Goal: Task Accomplishment & Management: Use online tool/utility

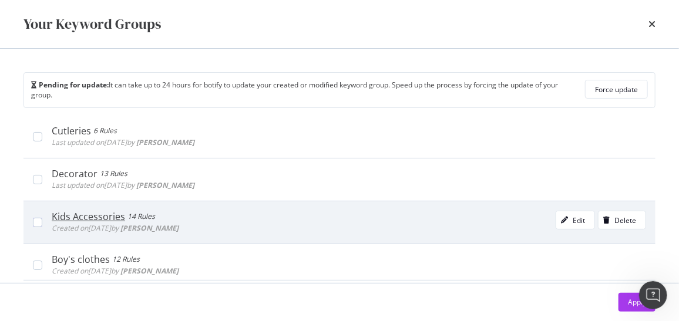
scroll to position [2700, 0]
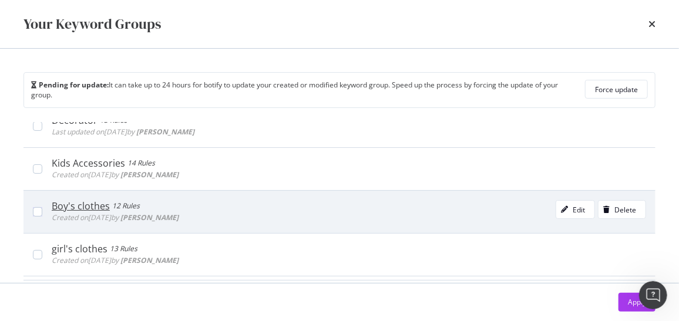
click at [183, 200] on div "Boy's clothes 12 Rules Created on [DATE] by [PERSON_NAME] Edit Delete" at bounding box center [349, 212] width 595 height 24
click at [561, 206] on icon "modal" at bounding box center [564, 209] width 7 height 7
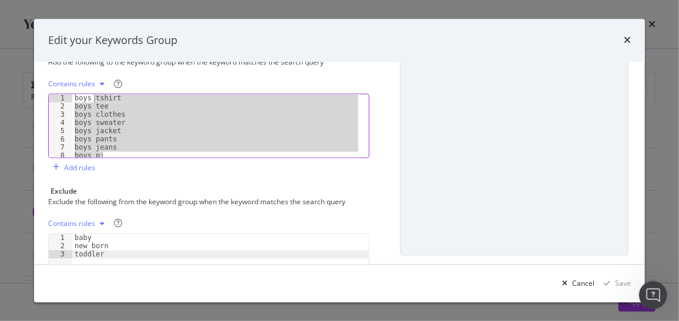
scroll to position [0, 0]
drag, startPoint x: 113, startPoint y: 152, endPoint x: 84, endPoint y: 84, distance: 73.7
click at [84, 84] on div "Contains rules boys pj 1 2 3 4 5 6 7 8 9 boys tshirt boys tee boys clothes boys…" at bounding box center [208, 116] width 321 height 83
type textarea "boys tshirt boys tee"
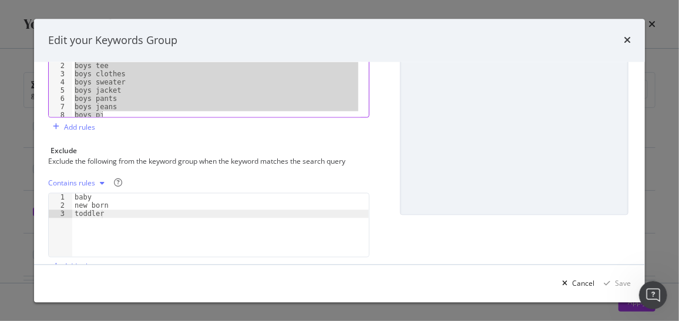
scroll to position [213, 0]
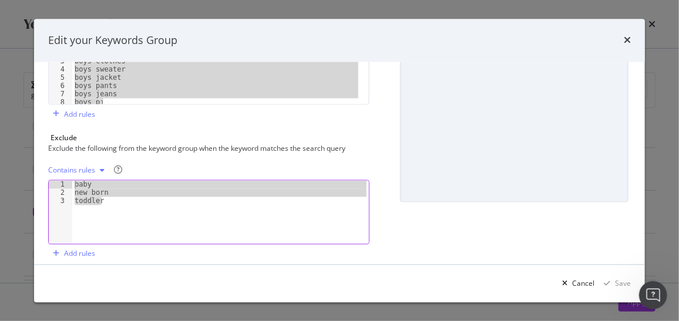
drag, startPoint x: 122, startPoint y: 200, endPoint x: 81, endPoint y: 177, distance: 46.6
click at [81, 177] on div "Contains rules toddler 1 2 3 baby new born toddler XXXXXXXXXXXXXXXXXXXXXXXXXXXX…" at bounding box center [208, 202] width 321 height 83
type textarea "baby new born"
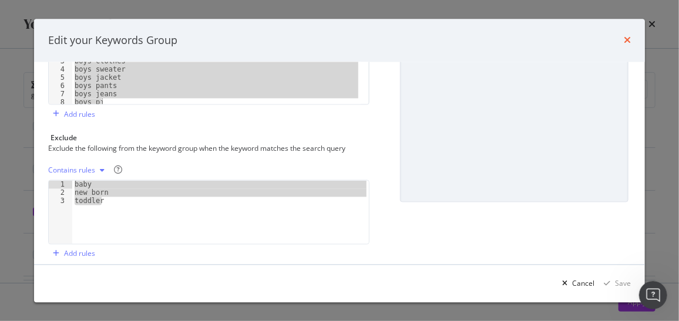
click at [625, 36] on icon "times" at bounding box center [627, 40] width 7 height 9
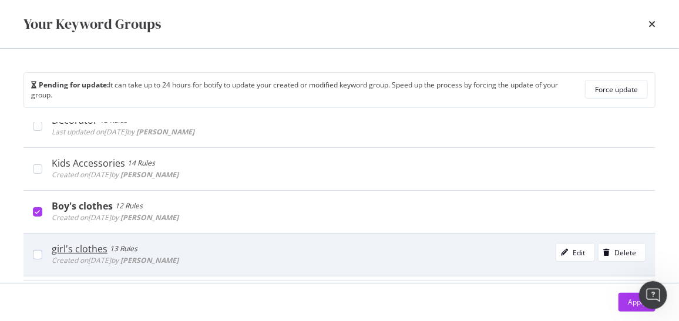
click at [101, 243] on div "girl's clothes" at bounding box center [80, 249] width 56 height 12
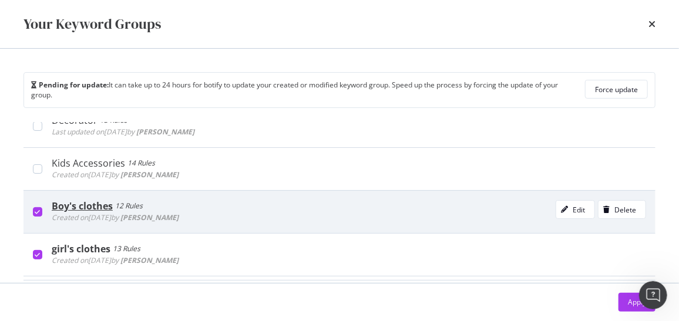
click at [33, 207] on div "modal" at bounding box center [37, 211] width 9 height 9
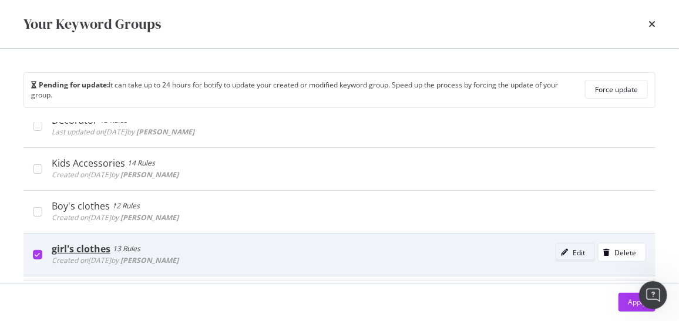
click at [573, 248] on div "Edit" at bounding box center [579, 253] width 12 height 10
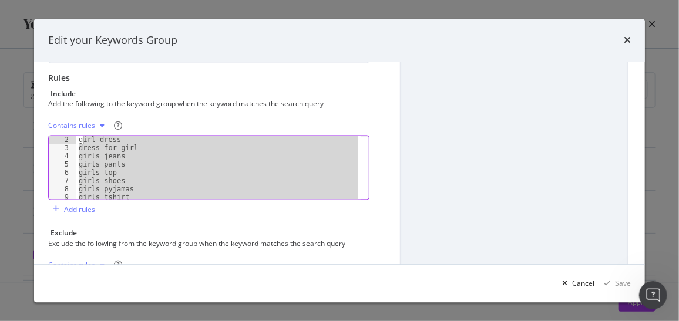
scroll to position [0, 0]
drag, startPoint x: 155, startPoint y: 195, endPoint x: 79, endPoint y: 131, distance: 99.7
click at [79, 131] on div "Contains rules girls sleepwear 1 2 3 4 5 6 7 8 9 girls dress girl dress dress f…" at bounding box center [208, 158] width 321 height 83
type textarea "girls dress girl dress"
click at [629, 35] on div "times" at bounding box center [627, 40] width 7 height 15
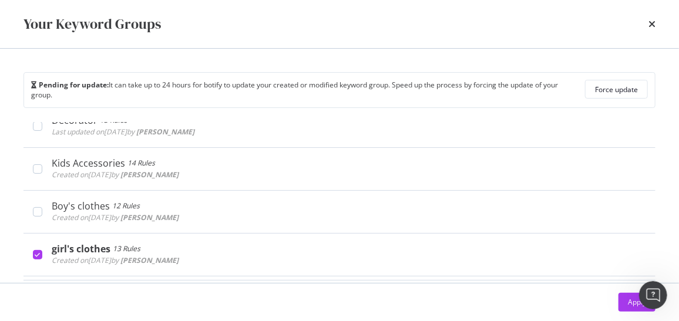
click at [659, 25] on div "Your Keyword Groups" at bounding box center [339, 24] width 679 height 48
click at [653, 21] on icon "times" at bounding box center [652, 23] width 7 height 9
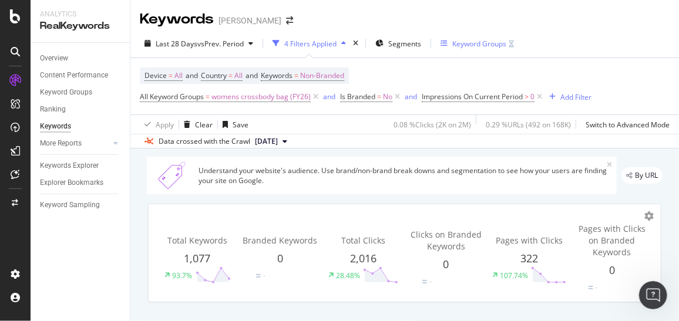
click at [491, 43] on div "Keyword Groups" at bounding box center [479, 44] width 54 height 10
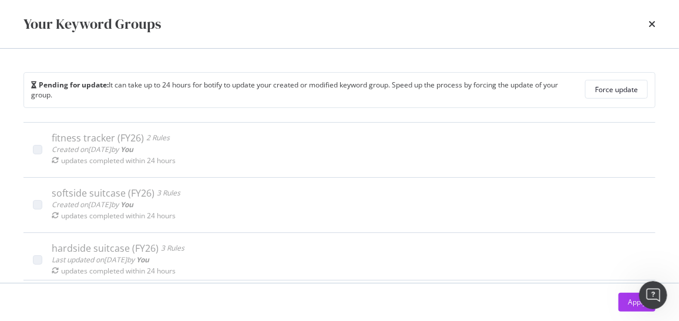
scroll to position [25, 0]
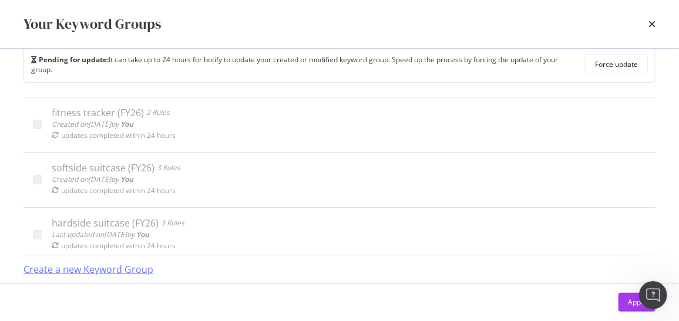
click at [125, 266] on div "Create a new Keyword Group" at bounding box center [89, 270] width 130 height 14
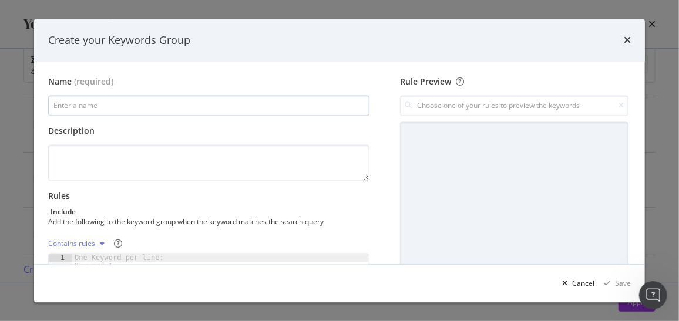
click at [157, 102] on input "modal" at bounding box center [208, 106] width 321 height 21
type input "kids dresses (FY26)"
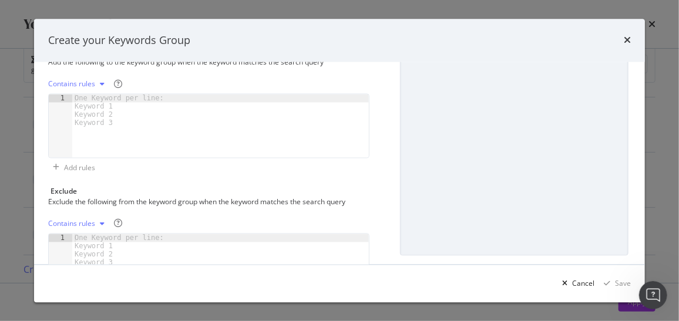
click at [85, 81] on div "Contains rules" at bounding box center [71, 84] width 47 height 7
click at [86, 136] on div "Regex rules" at bounding box center [87, 142] width 69 height 15
click at [197, 137] on div "modal" at bounding box center [220, 135] width 297 height 80
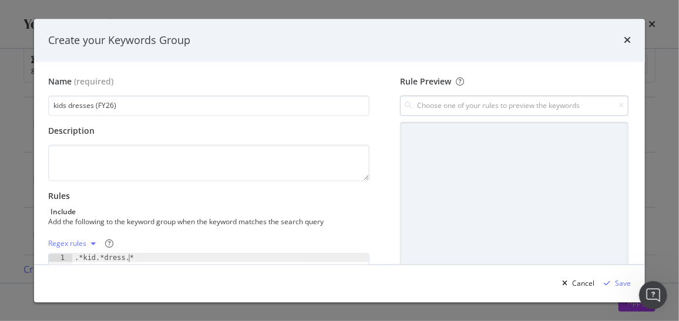
type textarea ".*kid.*dress.*"
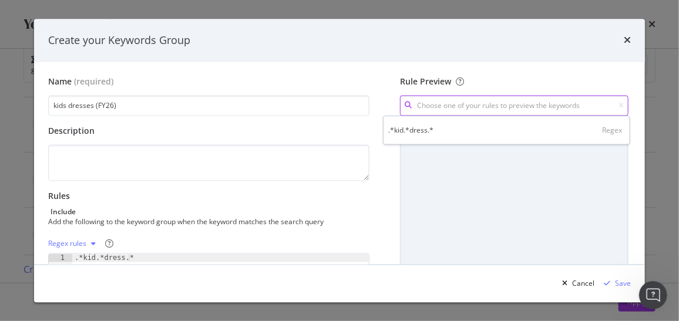
click at [493, 105] on input "modal" at bounding box center [514, 106] width 229 height 21
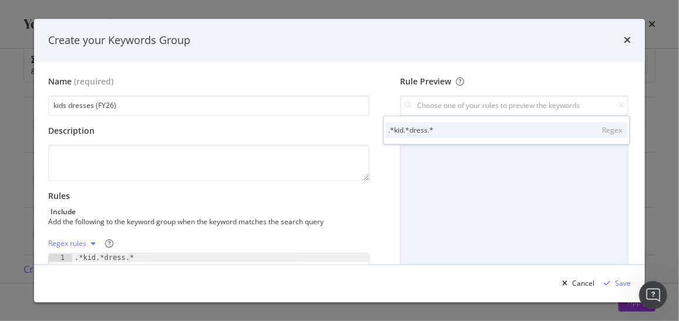
click at [487, 132] on div ".*kid.*dress.* Regex" at bounding box center [507, 130] width 242 height 16
type input ".*kid.*dress.*"
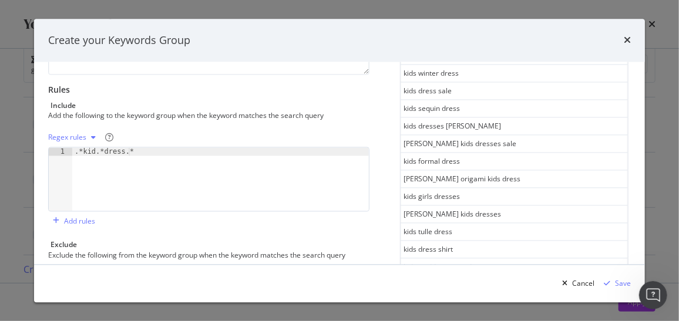
scroll to position [590, 0]
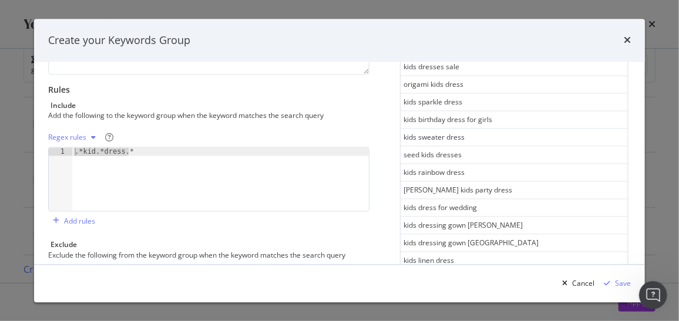
drag, startPoint x: 131, startPoint y: 150, endPoint x: 70, endPoint y: 145, distance: 61.3
click at [70, 145] on div "Regex rules .*kid.*dress.* 1 .*kid.*dress.* XXXXXXXXXXXXXXXXXXXXXXXXXXXXXXXXXXX…" at bounding box center [208, 170] width 321 height 83
click at [130, 150] on div ".*kid.*dress.*" at bounding box center [220, 179] width 297 height 63
drag, startPoint x: 131, startPoint y: 150, endPoint x: 74, endPoint y: 148, distance: 57.0
click at [74, 148] on div ".*kid.*dress.*" at bounding box center [220, 188] width 297 height 80
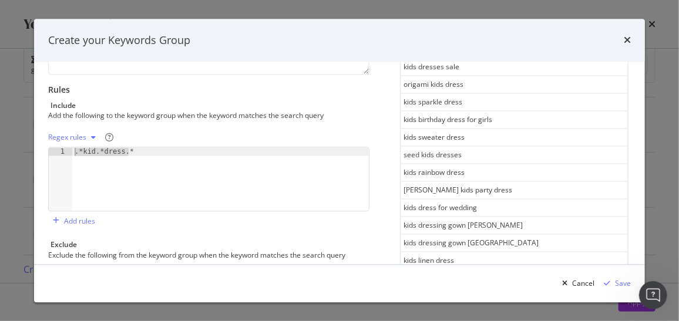
click at [137, 149] on div ".*kid.*dress.*" at bounding box center [220, 179] width 297 height 63
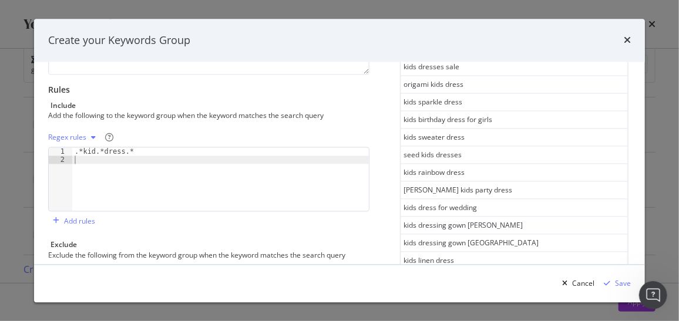
paste textarea ".*kid.*dress.*"
click at [91, 155] on div ".*kid.*dress.* .*kid.*dress.*" at bounding box center [220, 188] width 297 height 80
click at [126, 157] on div ".*kid.*dress.* .*dress.*dress.*" at bounding box center [220, 188] width 297 height 80
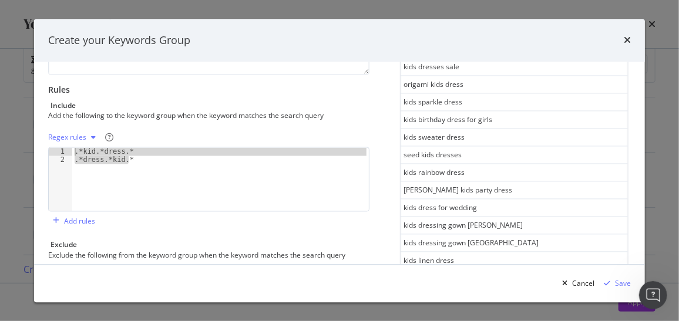
drag, startPoint x: 135, startPoint y: 160, endPoint x: 49, endPoint y: 147, distance: 86.3
click at [49, 147] on div ".*dress.*kid.* 1 2 .*kid.*dress.* .*dress.*kid.* XXXXXXXXXXXXXXXXXXXXXXXXXXXXXX…" at bounding box center [208, 179] width 321 height 65
click at [144, 160] on div ".*kid.*dress.* .*dress.*kid.*" at bounding box center [220, 179] width 297 height 63
type textarea ".*dress.*kid.*"
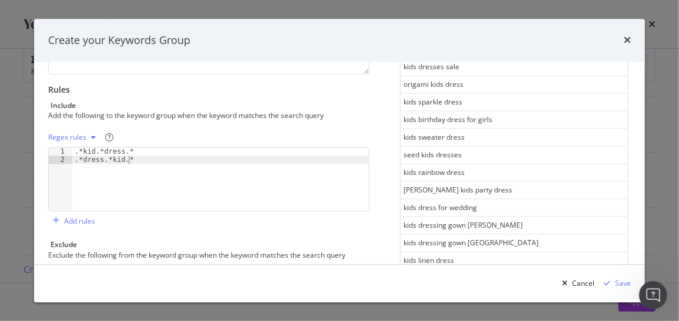
scroll to position [0, 0]
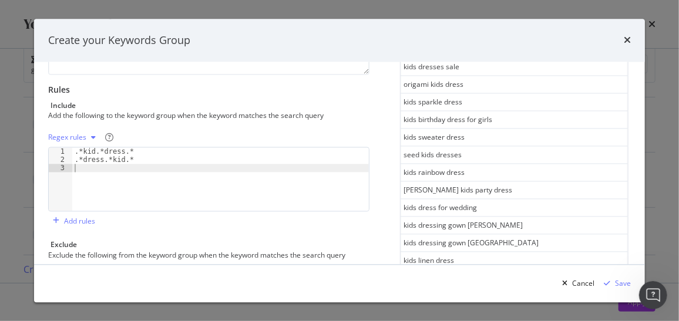
paste textarea ".*dress.*kid.*"
click at [92, 164] on div ".*kid.*dress.* .*dress.*kid.* .*kid.*dress.* .*dress.*kid.*" at bounding box center [220, 188] width 297 height 80
click at [121, 174] on div ".*kid.*dress.* .*dress.*kid.* .*girl.*dress.* .*dress.*kid.*" at bounding box center [220, 188] width 297 height 80
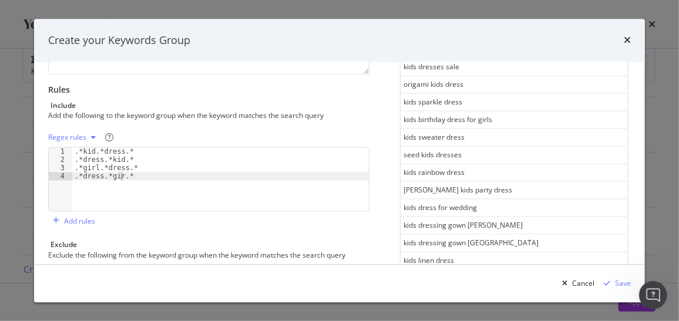
type textarea ".*dress.*girl.*"
click at [149, 178] on div ".*kid.*dress.* .*dress.*kid.* .*girl.*dress.* .*dress.*girl.*" at bounding box center [220, 188] width 297 height 80
paste textarea ".*dress.*kid.*"
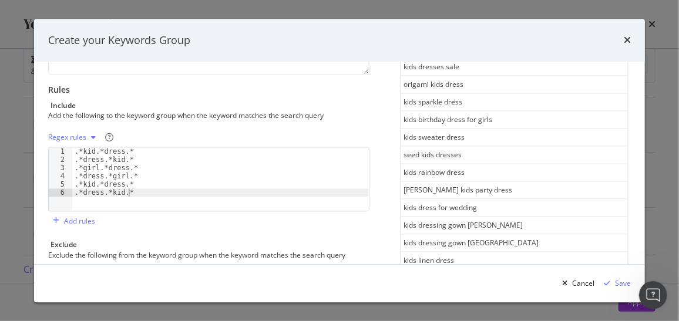
click at [120, 190] on div ".*kid.*dress.* .*dress.*kid.* .*girl.*dress.* .*dress.*girl.* .*kid.*dress.* .*…" at bounding box center [220, 188] width 297 height 80
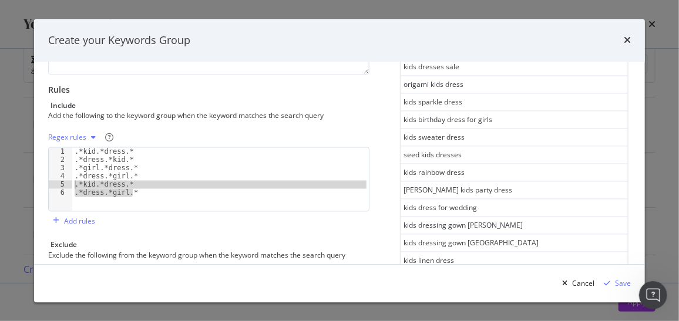
drag, startPoint x: 145, startPoint y: 194, endPoint x: 71, endPoint y: 180, distance: 74.8
click at [71, 180] on div ".*dress.*girl.* 1 2 3 4 5 6 .*kid.*dress.* .*dress.*kid.* .*girl.*dress.* .*dre…" at bounding box center [208, 179] width 321 height 65
click at [132, 190] on div ".*kid.*dress.* .*dress.*kid.* .*girl.*dress.* .*dress.*girl.* .*kid.*dress.* .*…" at bounding box center [220, 179] width 297 height 63
type textarea ".*dress.*girl.*"
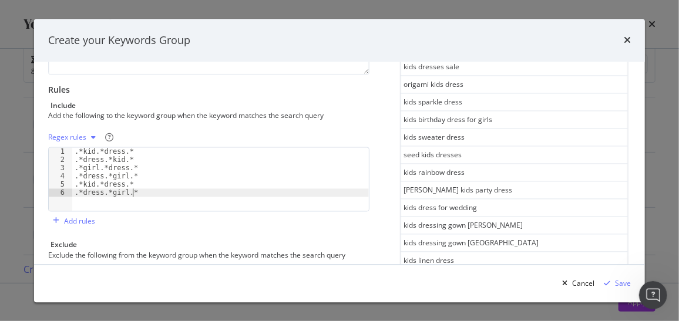
scroll to position [0, 0]
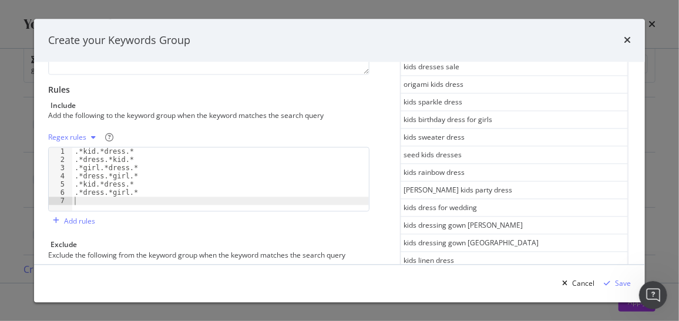
paste textarea ".*dress.*girl.*"
click at [93, 198] on div ".*kid.*dress.* .*dress.*kid.* .*girl.*dress.* .*dress.*girl.* .*kid.*dress.* .*…" at bounding box center [216, 186] width 288 height 80
click at [123, 207] on div ".*kid.*dress.* .*dress.*kid.* .*girl.*dress.* .*dress.*girl.* .*kid.*dress.* .*…" at bounding box center [216, 186] width 288 height 80
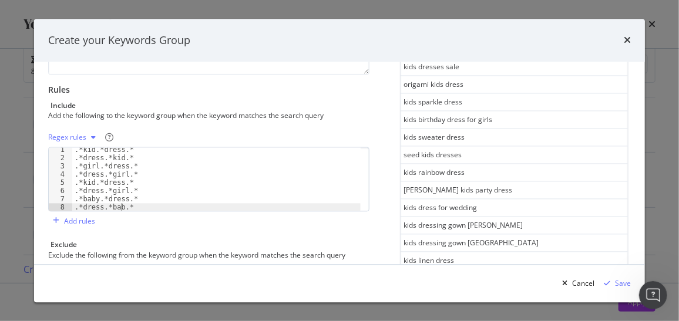
type textarea ".*dress.*baby.*"
click at [145, 206] on div ".*kid.*dress.* .*dress.*kid.* .*girl.*dress.* .*dress.*girl.* .*kid.*dress.* .*…" at bounding box center [216, 186] width 288 height 80
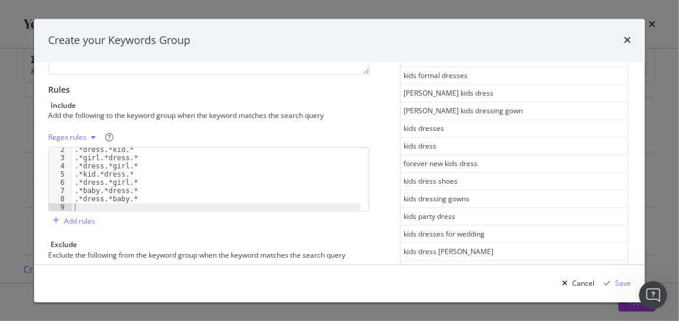
scroll to position [0, 0]
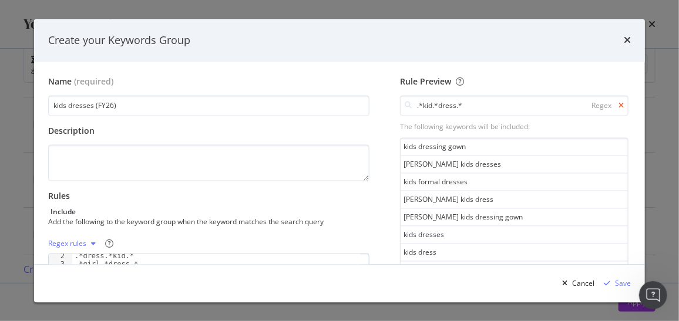
click at [619, 106] on icon "modal" at bounding box center [621, 105] width 5 height 7
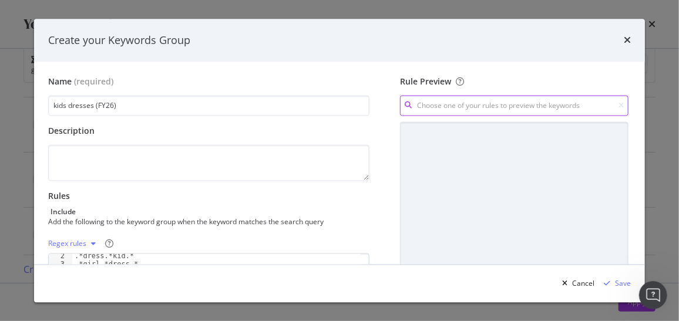
click at [499, 100] on input "modal" at bounding box center [514, 106] width 229 height 21
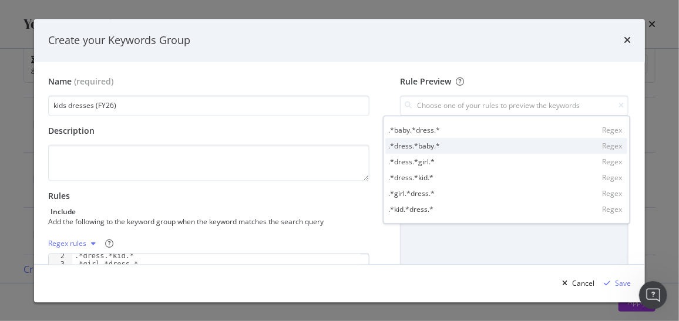
click at [432, 149] on div ".*dress.*baby.*" at bounding box center [415, 146] width 52 height 10
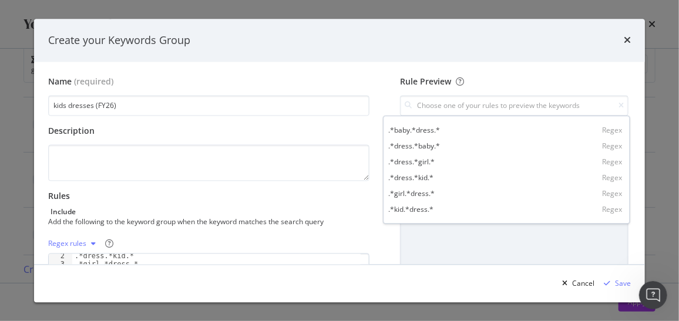
type input ".*dress.*baby.*"
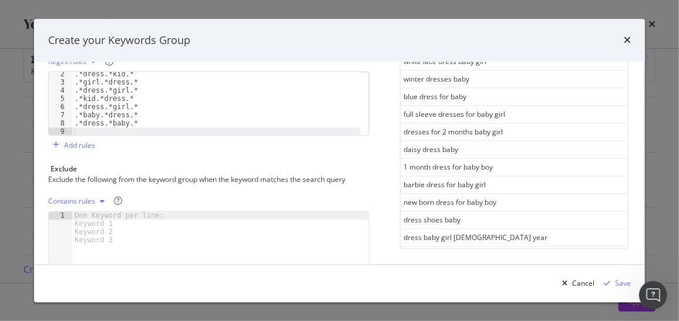
scroll to position [213, 0]
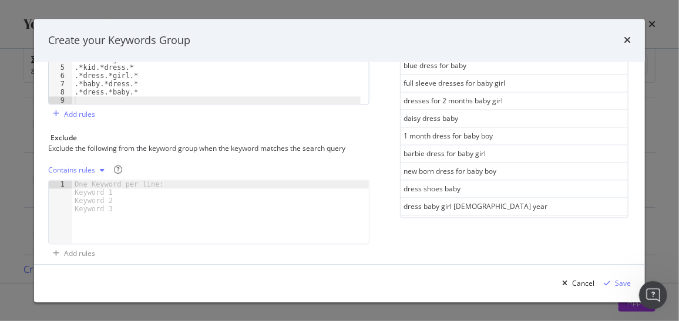
click at [84, 100] on div ".*dress.*kid.* .*girl.*dress.* .*dress.*girl.* .*kid.*dress.* .*dress.*girl.* .…" at bounding box center [216, 79] width 288 height 80
paste textarea ".*dress.*girl.*"
click at [96, 88] on div ".*girl.*dress.* .*dress.*girl.* .*kid.*dress.* .*dress.*girl.* .*baby.*dress.* …" at bounding box center [218, 79] width 285 height 80
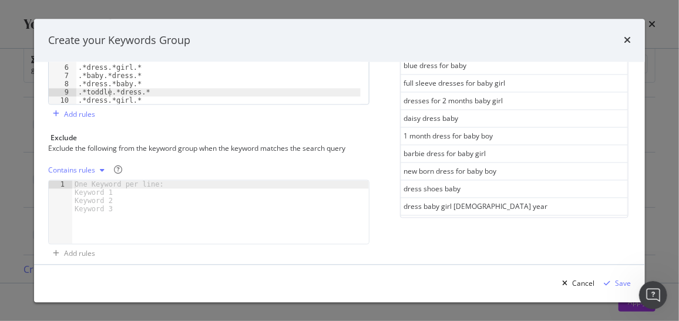
scroll to position [0, 2]
click at [128, 101] on div ".*girl.*dress.* .*dress.*girl.* .*kid.*dress.* .*dress.*girl.* .*baby.*dress.* …" at bounding box center [218, 79] width 285 height 80
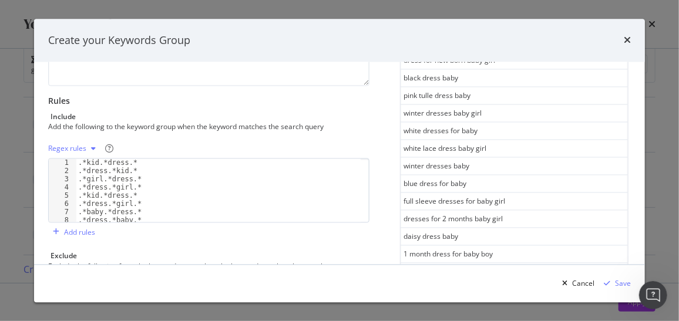
scroll to position [65, 0]
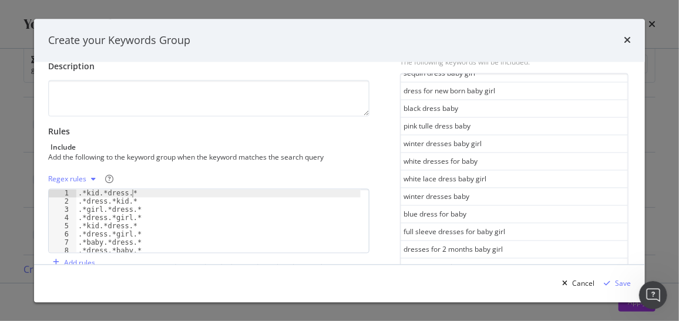
click at [180, 195] on div ".*kid.*dress.* .*dress.*kid.* .*girl.*dress.* .*dress.*girl.* .*kid.*dress.* .*…" at bounding box center [218, 230] width 285 height 80
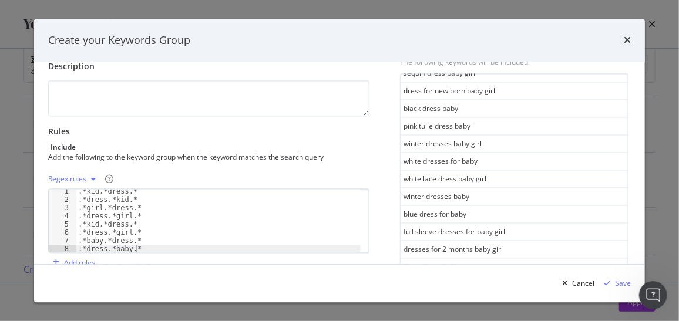
click at [152, 246] on div ".*kid.*dress.* .*dress.*kid.* .*girl.*dress.* .*dress.*girl.* .*kid.*dress.* .*…" at bounding box center [218, 228] width 285 height 80
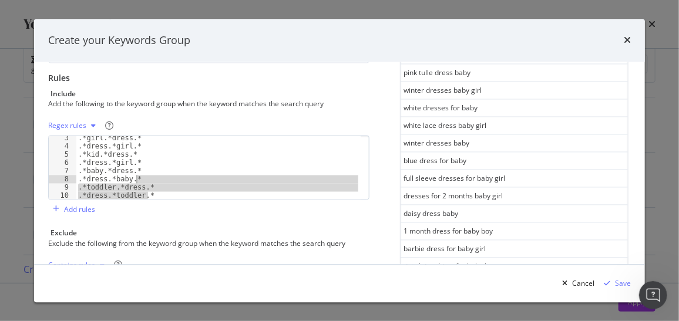
scroll to position [0, 0]
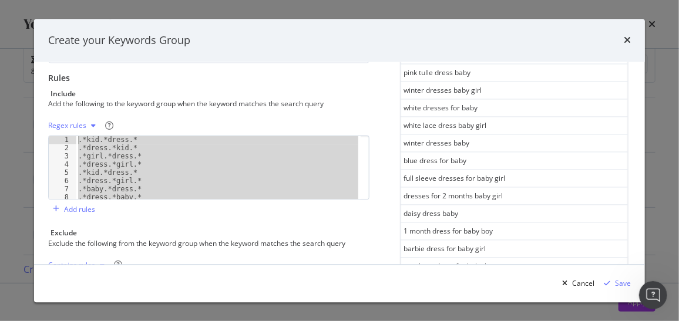
drag, startPoint x: 162, startPoint y: 193, endPoint x: 88, endPoint y: 116, distance: 106.0
click at [88, 117] on div "Regex rules .*dress.*baby.* 1 2 3 4 5 6 7 8 9 .*kid.*dress.* .*dress.*kid.* .*g…" at bounding box center [208, 158] width 321 height 83
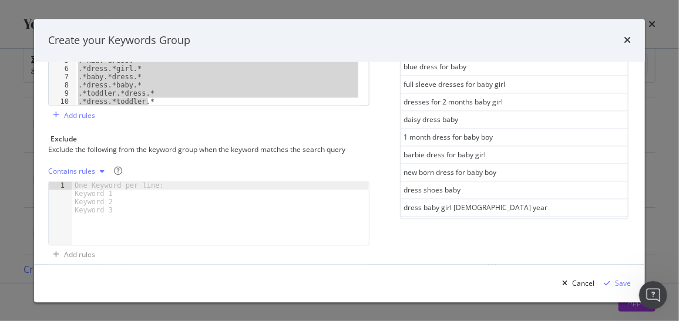
scroll to position [213, 0]
click at [198, 90] on div ".*girl.*dress.* .*dress.*girl.* .*kid.*dress.* .*dress.*girl.* .*baby.*dress.* …" at bounding box center [218, 72] width 285 height 63
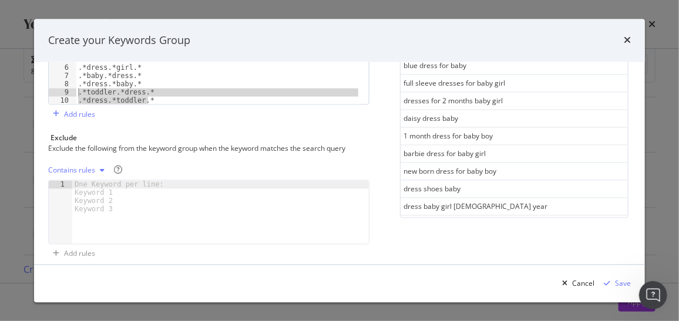
drag, startPoint x: 153, startPoint y: 99, endPoint x: 76, endPoint y: 92, distance: 77.9
click at [76, 92] on div ".*toddler.*dress.* 3 4 5 6 7 8 9 10 .*girl.*dress.* .*dress.*girl.* .*kid.*dres…" at bounding box center [208, 73] width 321 height 65
click at [145, 99] on div ".*girl.*dress.* .*dress.*girl.* .*kid.*dress.* .*dress.*girl.* .*baby.*dress.* …" at bounding box center [218, 72] width 285 height 63
type textarea ".*dress.*toddler.*"
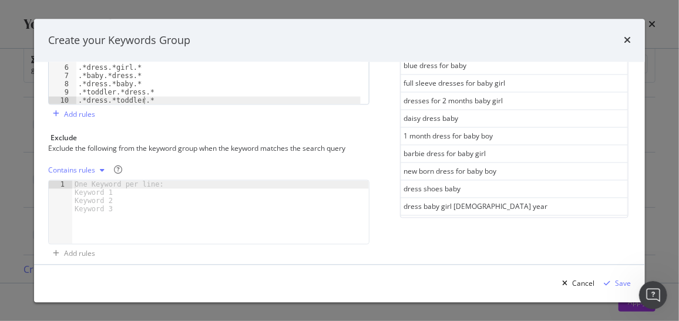
click at [149, 96] on div ".*girl.*dress.* .*dress.*girl.* .*kid.*dress.* .*dress.*girl.* .*baby.*dress.* …" at bounding box center [218, 79] width 285 height 80
type textarea ".*new.*born.*dress.*"
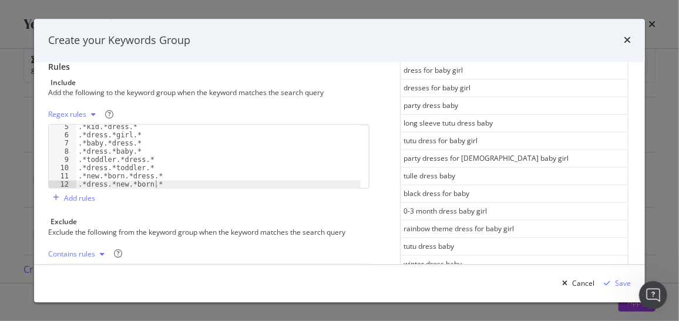
scroll to position [0, 0]
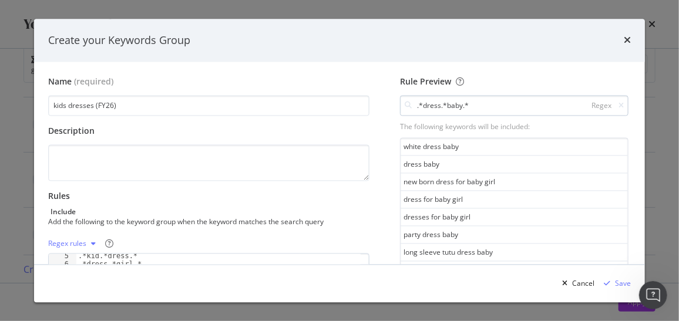
type textarea ".*dress.*new.*born.*"
drag, startPoint x: 465, startPoint y: 109, endPoint x: 394, endPoint y: 103, distance: 71.9
click at [400, 103] on div ".*dress.*baby.* Regex" at bounding box center [514, 106] width 229 height 21
click at [619, 106] on icon "modal" at bounding box center [621, 105] width 5 height 7
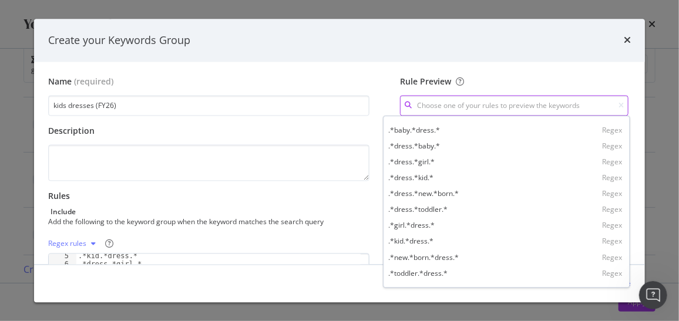
click at [528, 105] on input "modal" at bounding box center [514, 106] width 229 height 21
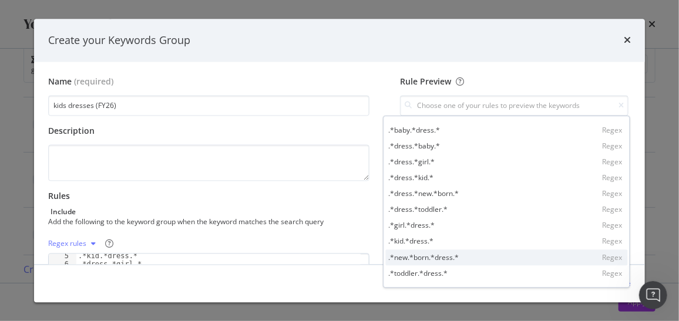
click at [441, 257] on div ".*new.*born.*dress.*" at bounding box center [424, 258] width 71 height 10
type input ".*new.*born.*dress.*"
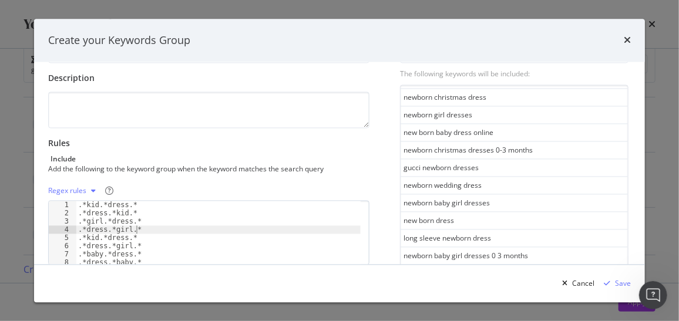
scroll to position [0, 4]
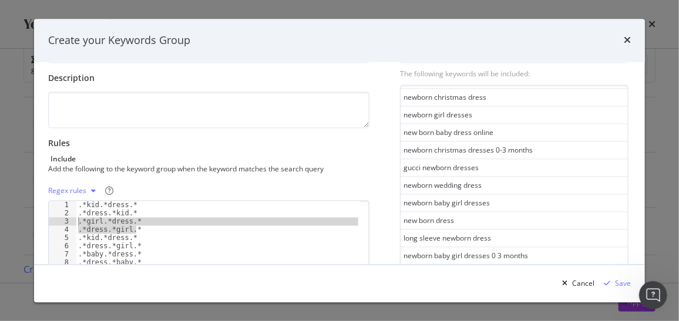
drag, startPoint x: 139, startPoint y: 227, endPoint x: 76, endPoint y: 219, distance: 62.9
click at [76, 219] on div ".*kid.*dress.* .*dress.*kid.* .*girl.*dress.* .*dress.*girl.* .*kid.*dress.* .*…" at bounding box center [218, 242] width 285 height 80
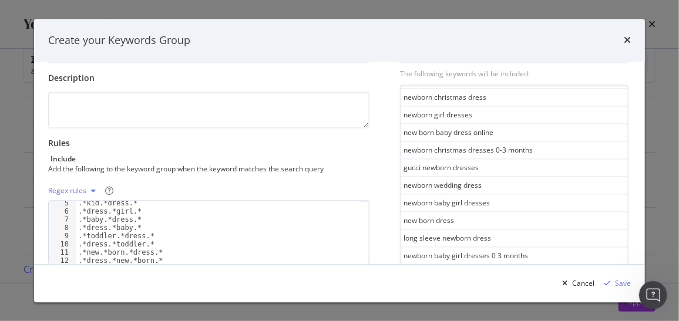
scroll to position [34, 0]
click at [182, 260] on div ".*kid.*dress.* .*dress.*girl.* .*baby.*dress.* .*dress.*baby.* .*toddler.*dress…" at bounding box center [218, 240] width 285 height 80
type textarea ".*dress.*new.*born.*"
paste textarea ".*dress.*girl.*"
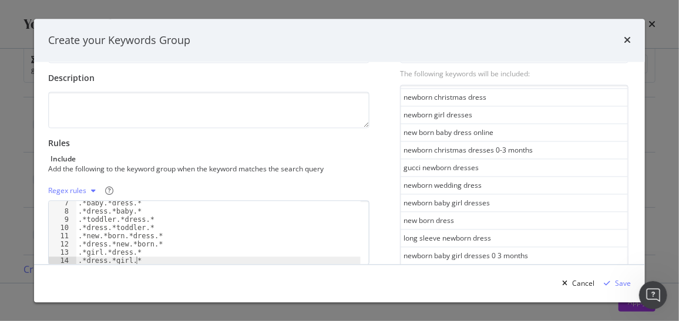
scroll to position [51, 0]
click at [100, 251] on div ".*baby.*dress.* .*dress.*baby.* .*toddler.*dress.* .*dress.*toddler.* .*new.*bo…" at bounding box center [218, 240] width 285 height 80
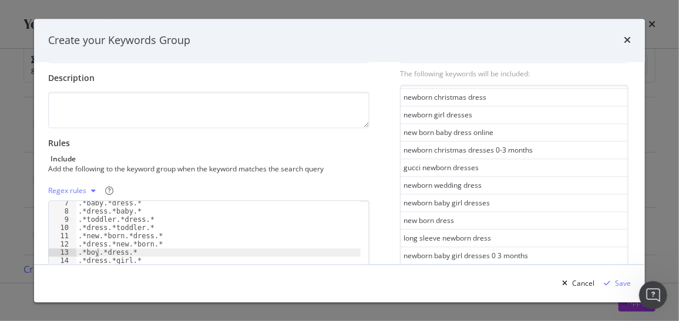
scroll to position [0, 2]
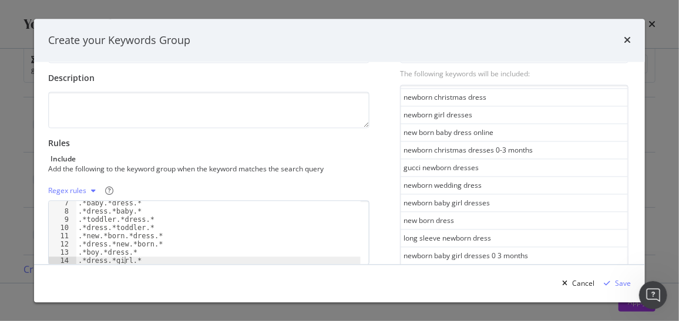
click at [126, 259] on div ".*baby.*dress.* .*dress.*baby.* .*toddler.*dress.* .*dress.*toddler.* .*new.*bo…" at bounding box center [218, 240] width 285 height 80
type textarea ".*dress.*boy.*"
click at [147, 259] on div ".*baby.*dress.* .*dress.*baby.* .*toddler.*dress.* .*dress.*toddler.* .*new.*bo…" at bounding box center [218, 240] width 285 height 80
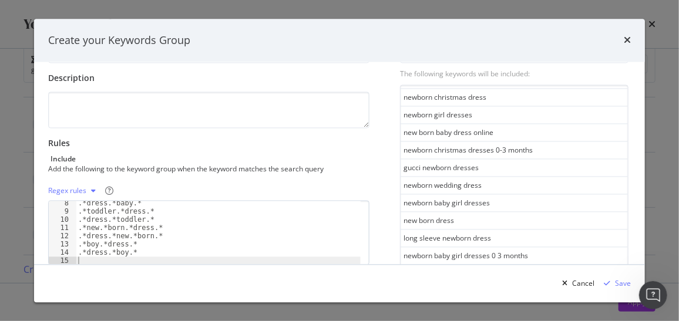
paste textarea ".*dress.*girl.*"
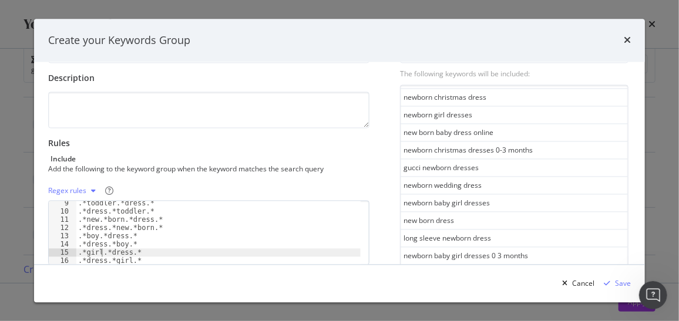
click at [100, 251] on div ".*toddler.*dress.* .*dress.*toddler.* .*new.*born.*dress.* .*dress.*new.*born.*…" at bounding box center [218, 240] width 285 height 80
click at [129, 256] on div ".*toddler.*dress.* .*dress.*toddler.* .*new.*born.*dress.* .*dress.*new.*born.*…" at bounding box center [218, 240] width 285 height 80
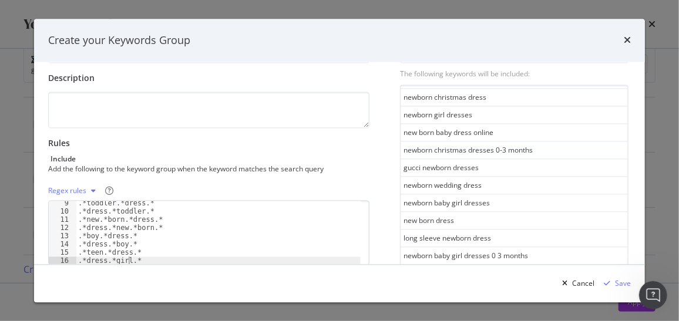
click at [129, 258] on div ".*toddler.*dress.* .*dress.*toddler.* .*new.*born.*dress.* .*dress.*new.*born.*…" at bounding box center [218, 240] width 285 height 80
drag, startPoint x: 144, startPoint y: 263, endPoint x: 98, endPoint y: 266, distance: 46.0
click at [98, 266] on div "Create your Keywords Group Name (required) kids dresses (FY26) Description Rule…" at bounding box center [339, 161] width 611 height 284
click at [140, 256] on div ".*toddler.*dress.* .*dress.*toddler.* .*new.*born.*dress.* .*dress.*new.*born.*…" at bounding box center [218, 240] width 285 height 80
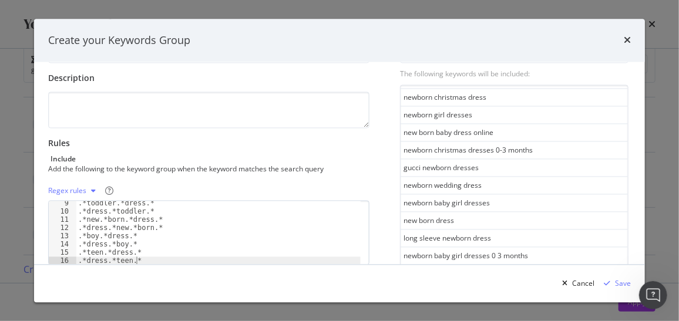
click at [153, 256] on div ".*toddler.*dress.* .*dress.*toddler.* .*new.*born.*dress.* .*dress.*new.*born.*…" at bounding box center [218, 240] width 285 height 80
type textarea ".*dress.*teen.*"
paste textarea ".*dress.*girl.*"
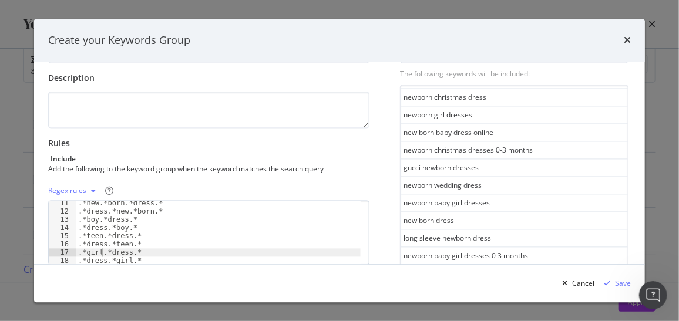
click at [100, 249] on div ".*new.*born.*dress.* .*dress.*new.*born.* .*boy.*dress.* .*dress.*boy.* .*teen.…" at bounding box center [218, 240] width 285 height 80
click at [100, 251] on div ".*new.*born.*dress.* .*dress.*new.*born.* .*boy.*dress.* .*dress.*boy.* .*teen.…" at bounding box center [218, 240] width 285 height 80
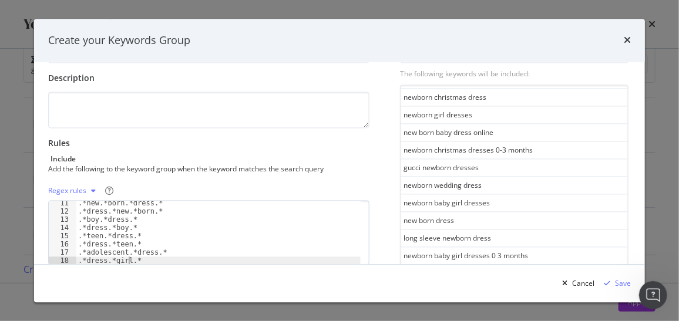
click at [129, 257] on div ".*new.*born.*dress.* .*dress.*new.*born.* .*boy.*dress.* .*dress.*boy.* .*teen.…" at bounding box center [218, 240] width 285 height 80
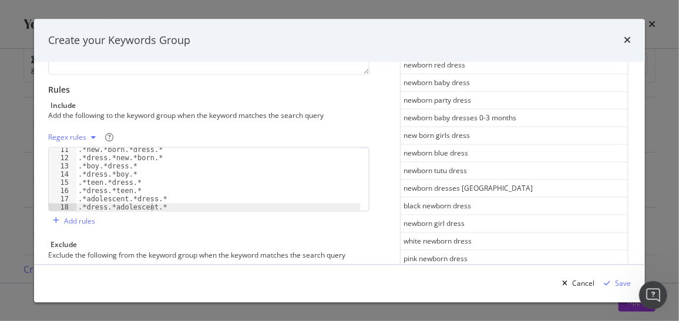
scroll to position [0, 0]
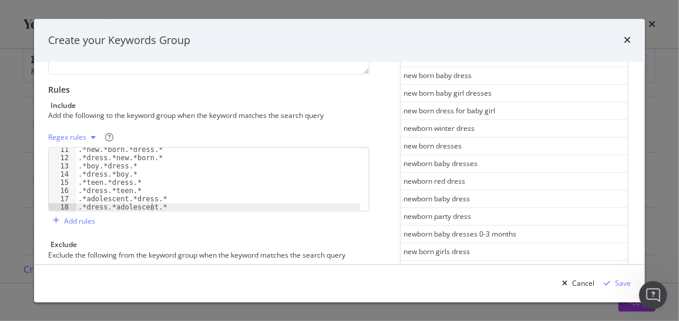
type textarea ".*dress.*adolescent.*"
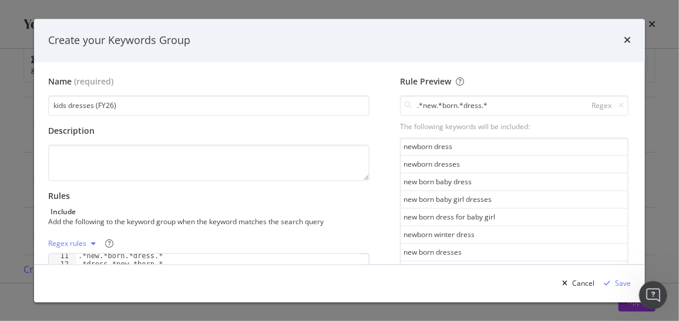
click at [619, 105] on icon "modal" at bounding box center [621, 105] width 5 height 7
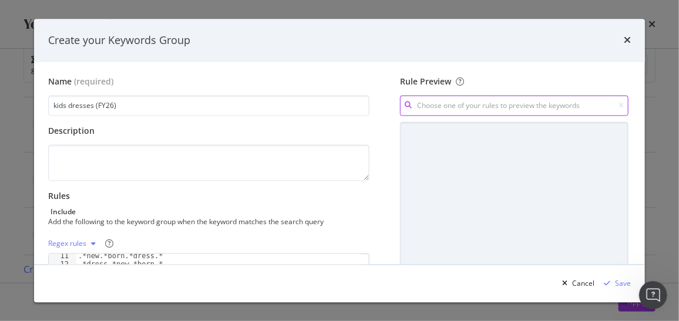
click at [528, 105] on input "modal" at bounding box center [514, 106] width 229 height 21
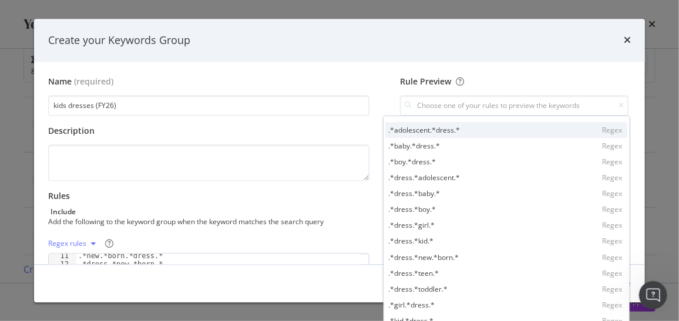
click at [472, 129] on div ".*adolescent.*dress.* Regex" at bounding box center [507, 130] width 242 height 16
type input ".*adolescent.*dress.*"
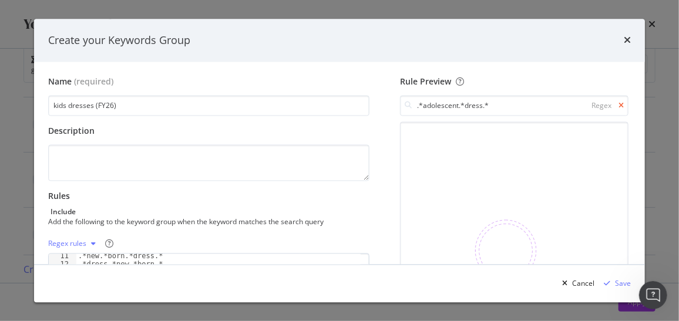
click at [619, 103] on icon "modal" at bounding box center [621, 105] width 5 height 7
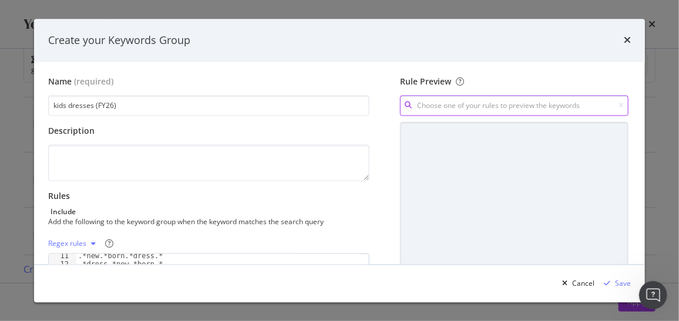
click at [485, 99] on input "modal" at bounding box center [514, 106] width 229 height 21
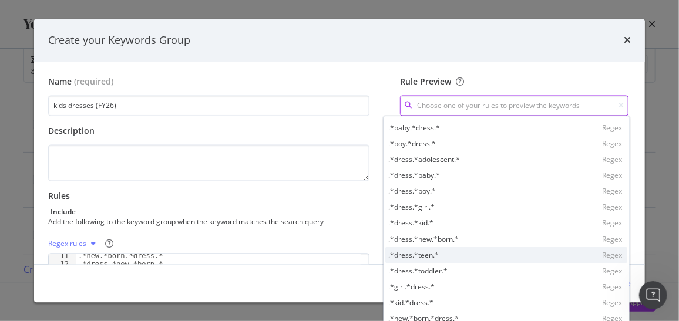
scroll to position [32, 0]
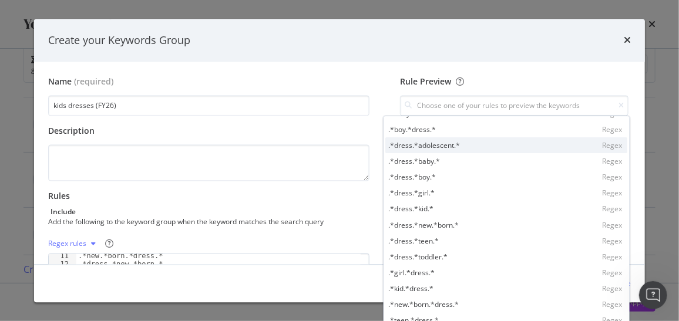
click at [435, 145] on div ".*dress.*adolescent.*" at bounding box center [425, 145] width 72 height 10
type input ".*dress.*adolescent.*"
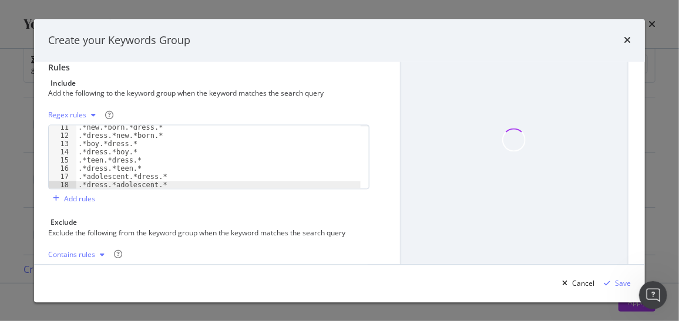
scroll to position [160, 0]
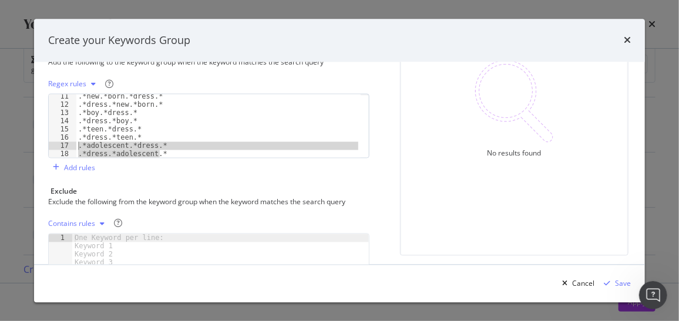
drag, startPoint x: 173, startPoint y: 153, endPoint x: 71, endPoint y: 145, distance: 103.1
click at [71, 145] on div ".*dress.*adolescent.* 11 12 13 14 15 16 17 18 .*new.*born.*dress.* .*dress.*new…" at bounding box center [208, 126] width 321 height 65
type textarea ".*adolescent.*dress.* .*dress.*adolescent.*"
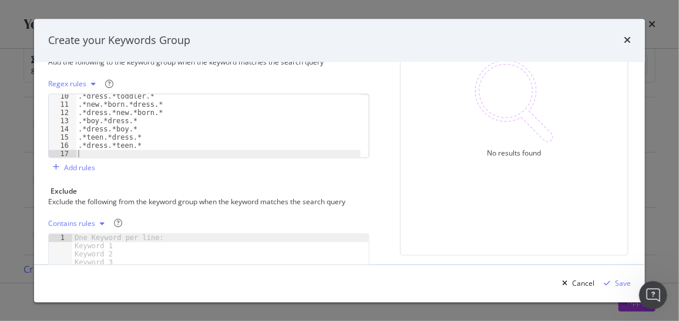
type textarea ".*dress.*teen.*"
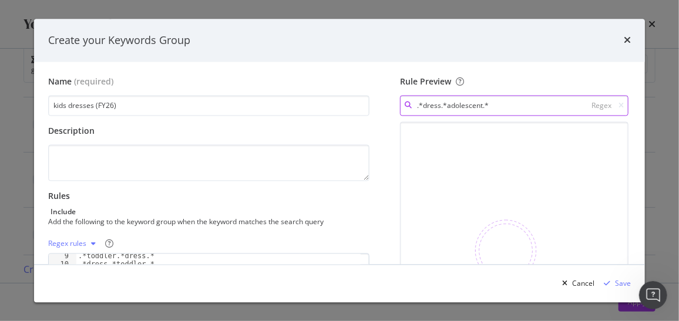
drag, startPoint x: 493, startPoint y: 106, endPoint x: 397, endPoint y: 95, distance: 97.1
click at [398, 95] on div "Rule Preview .*dress.*adolescent.* Regex No results found" at bounding box center [514, 276] width 233 height 401
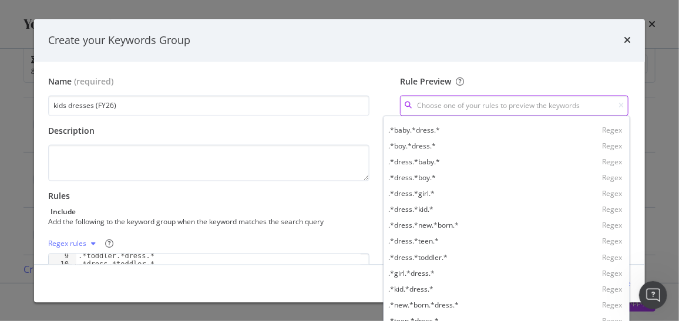
click at [471, 105] on input "modal" at bounding box center [514, 106] width 229 height 21
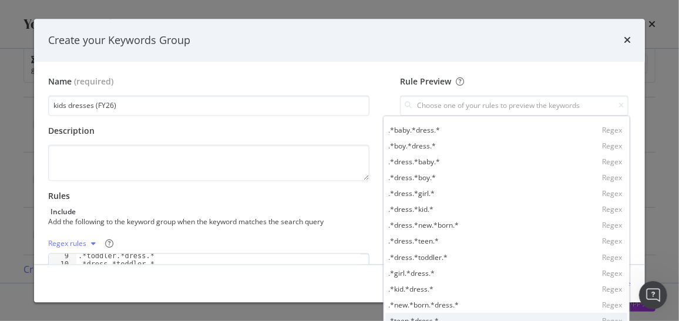
click at [441, 318] on div ".*teen.*dress.* Regex" at bounding box center [507, 322] width 242 height 16
type input ".*teen.*dress.*"
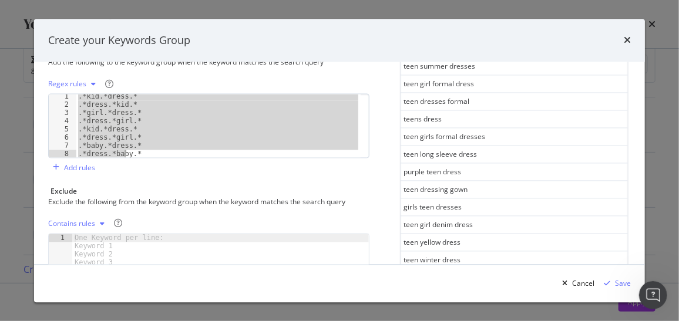
scroll to position [68, 0]
drag, startPoint x: 77, startPoint y: 96, endPoint x: 167, endPoint y: 209, distance: 144.2
click at [167, 209] on div "Name (required) kids dresses (FY26) Description Rules Include Add the following…" at bounding box center [213, 117] width 331 height 401
type textarea ".*teen.*dress.* .*dress.*teen.*"
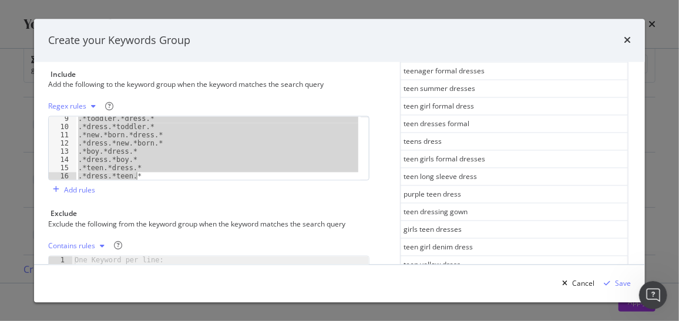
scroll to position [0, 0]
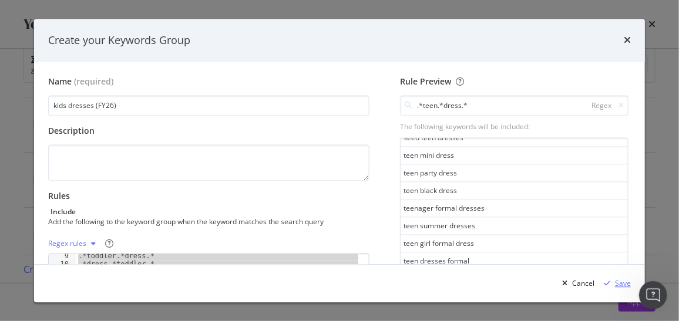
click at [618, 279] on div "Save" at bounding box center [623, 283] width 16 height 10
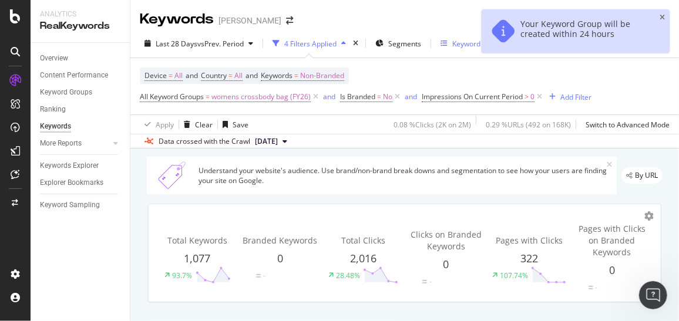
click at [469, 44] on div "Keyword Groups" at bounding box center [479, 44] width 54 height 10
